Goal: Transaction & Acquisition: Purchase product/service

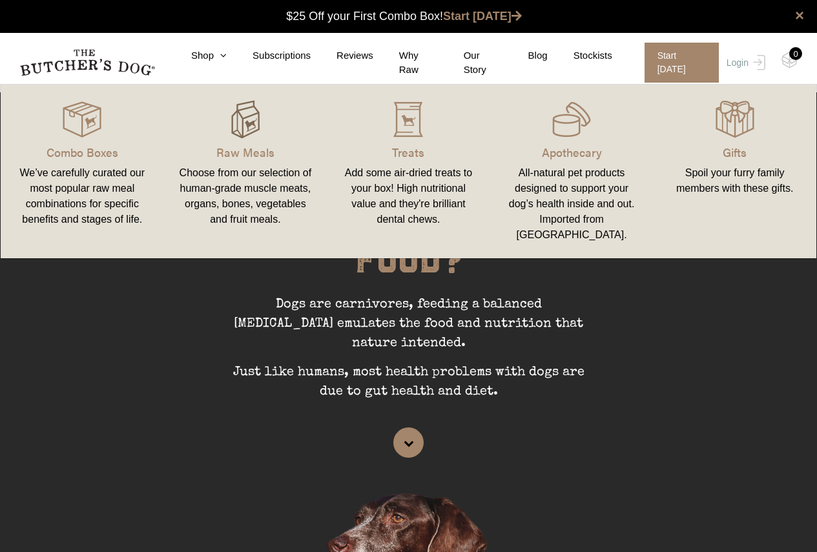
click at [242, 130] on img at bounding box center [245, 119] width 39 height 39
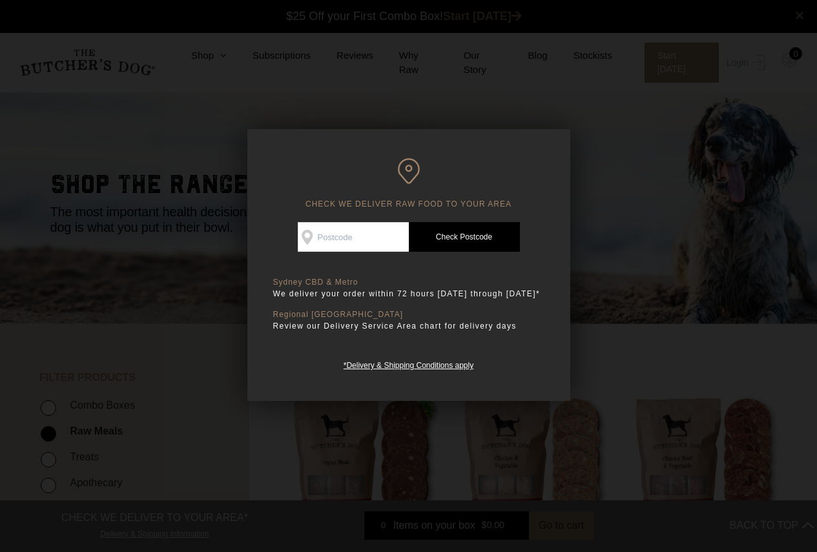
click at [639, 129] on div at bounding box center [408, 276] width 817 height 552
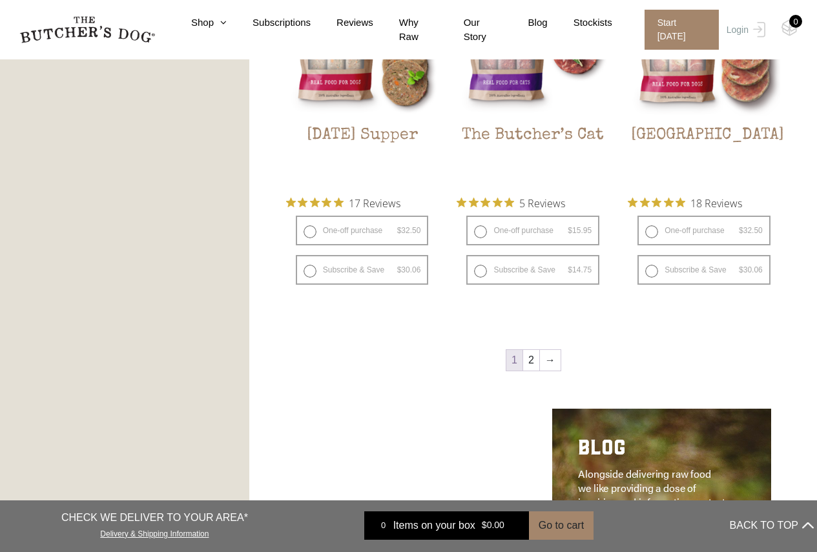
scroll to position [1744, 0]
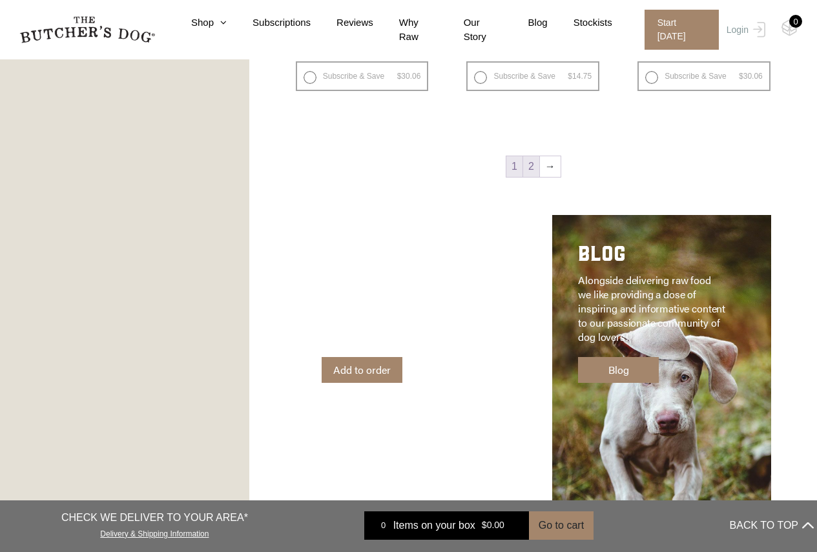
click at [537, 169] on link "2" at bounding box center [531, 166] width 16 height 21
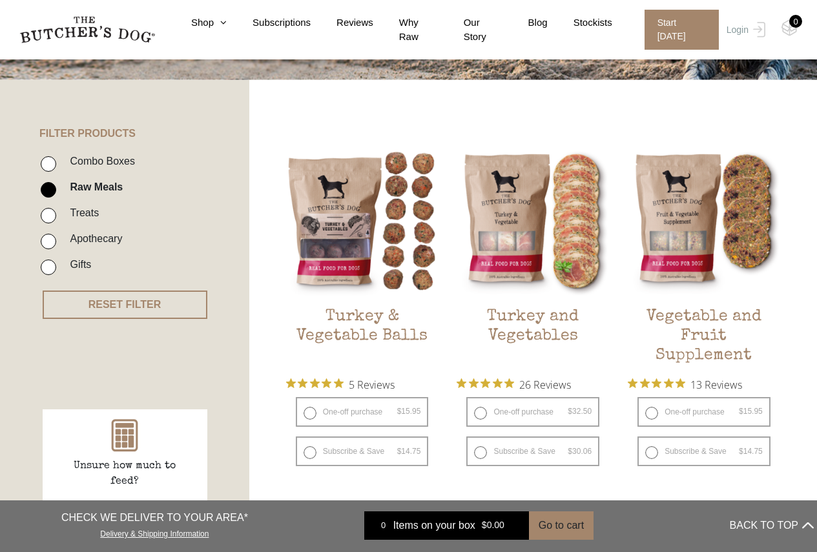
scroll to position [227, 0]
